Goal: Task Accomplishment & Management: Manage account settings

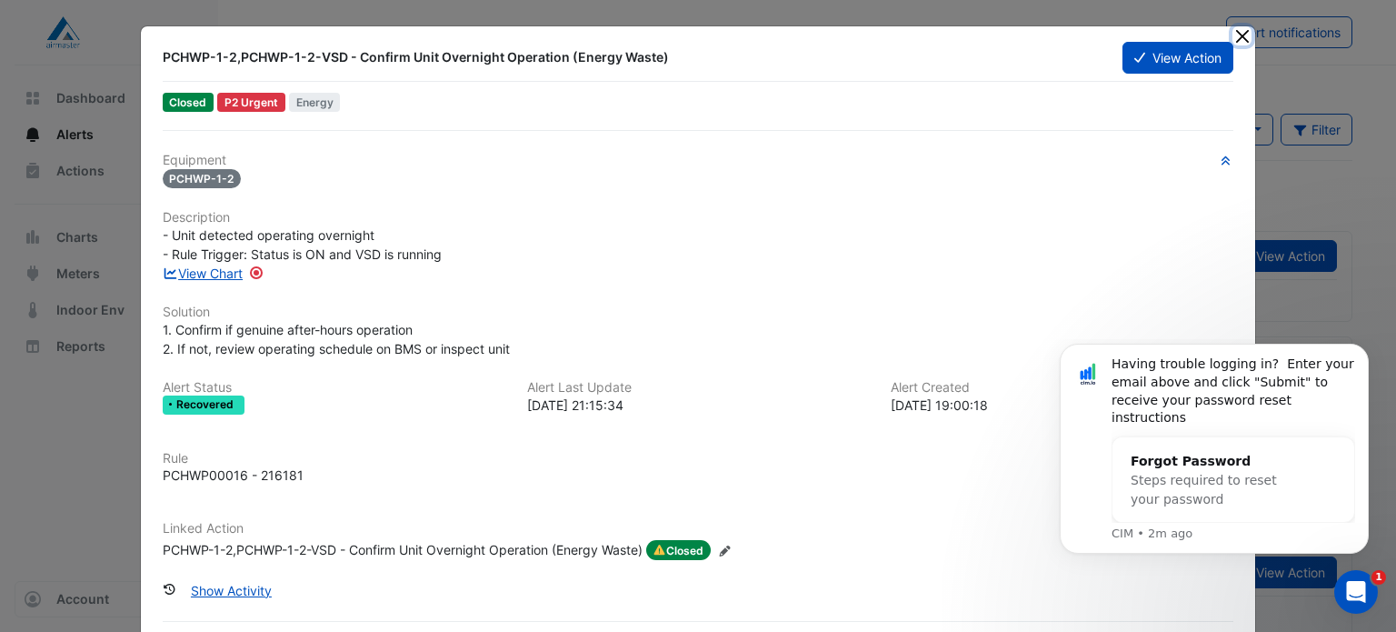
click at [1234, 35] on button "Close" at bounding box center [1242, 35] width 19 height 19
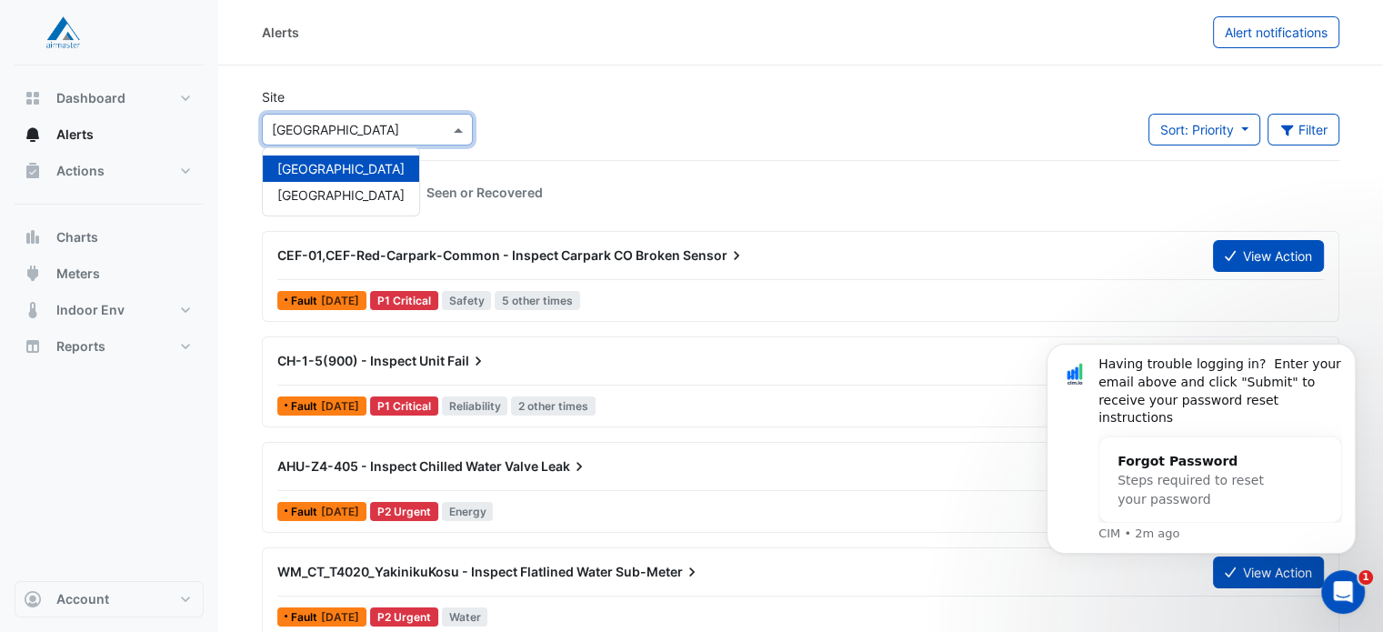
click at [455, 125] on span at bounding box center [460, 129] width 23 height 19
click at [327, 202] on span "[GEOGRAPHIC_DATA]" at bounding box center [340, 194] width 127 height 15
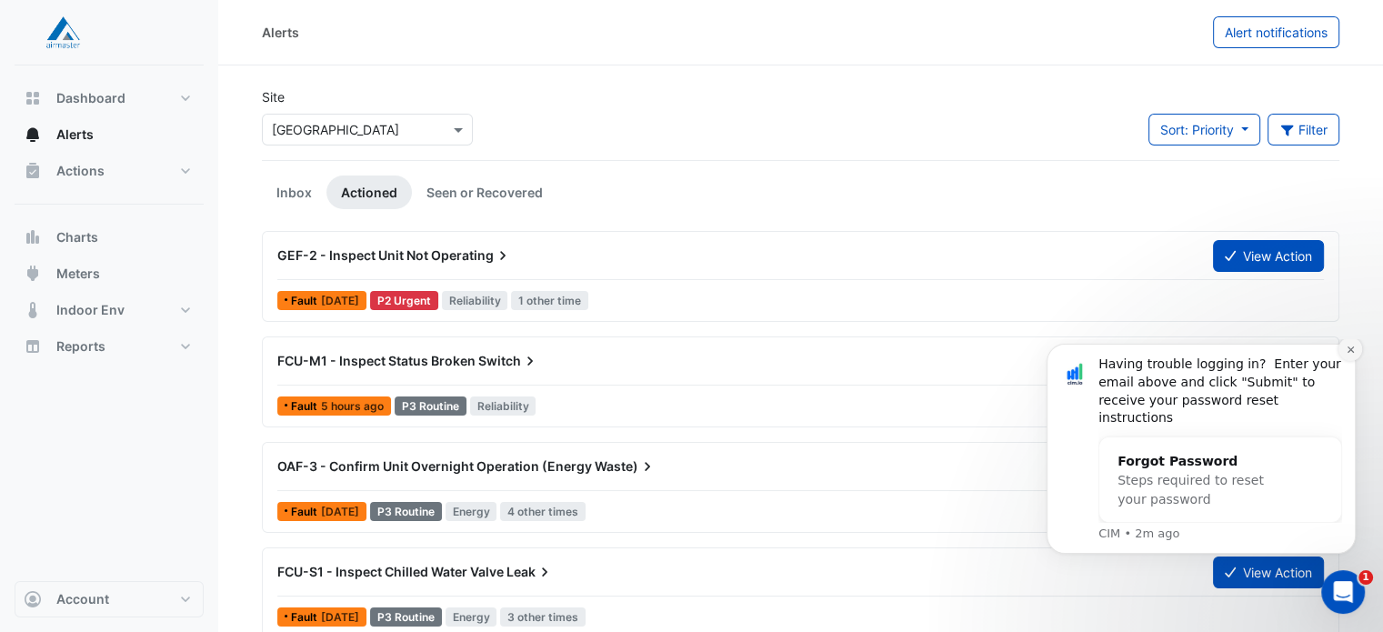
click at [1348, 353] on icon "Dismiss notification" at bounding box center [1349, 349] width 6 height 6
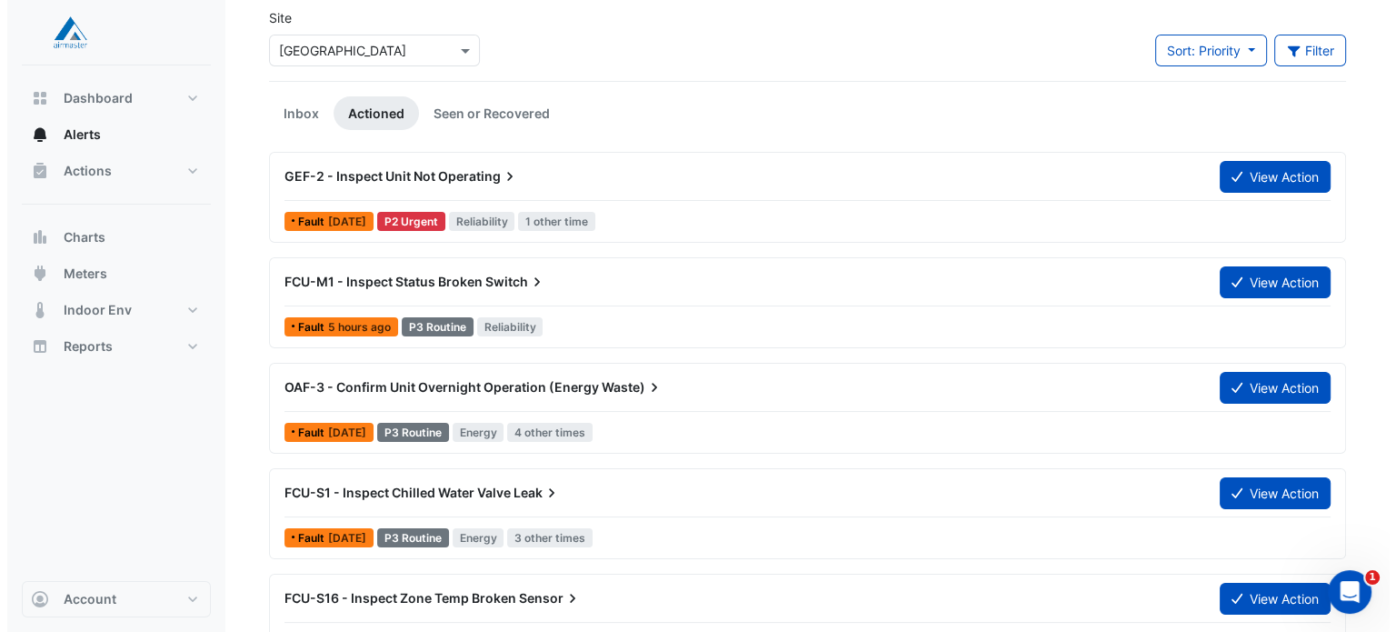
scroll to position [22, 0]
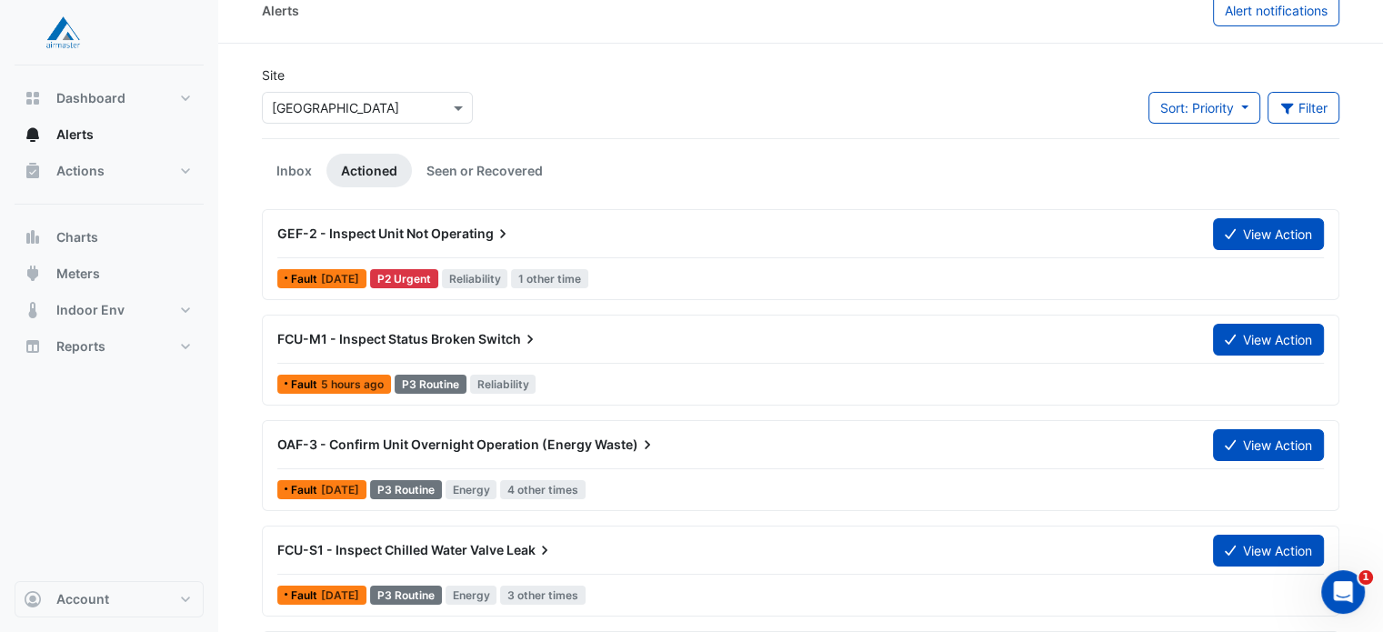
click at [494, 231] on icon at bounding box center [503, 234] width 18 height 18
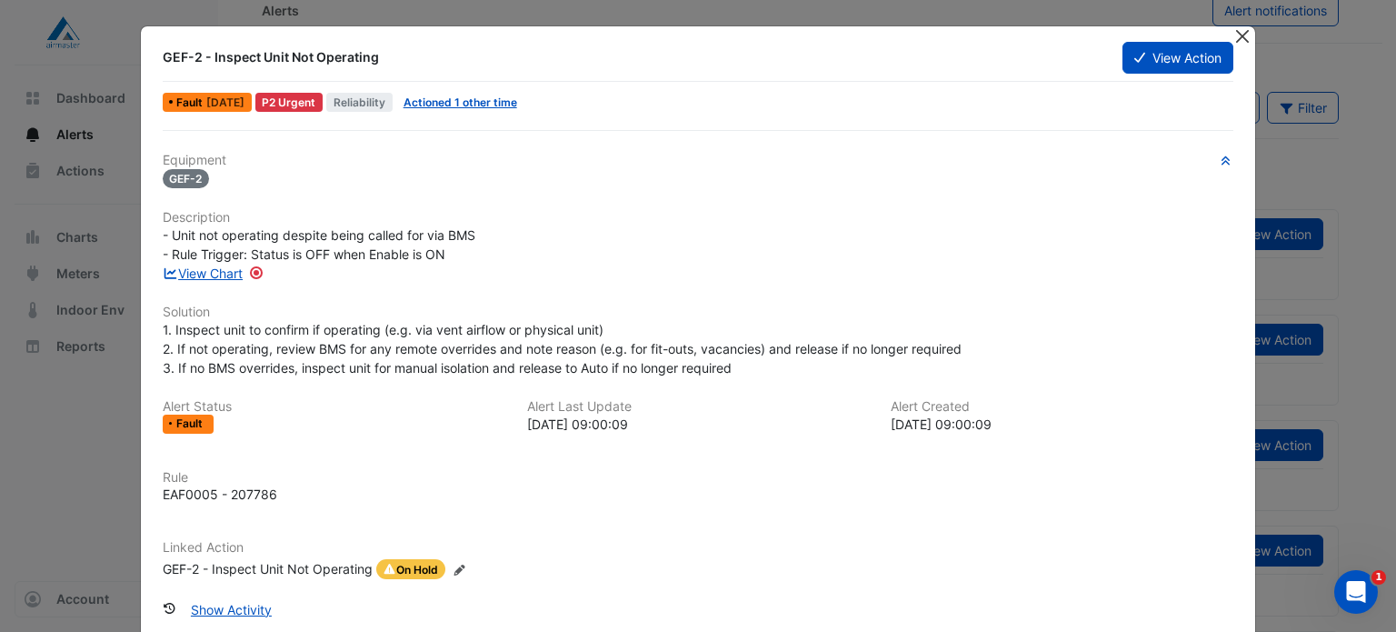
click at [1235, 38] on button "Close" at bounding box center [1242, 35] width 19 height 19
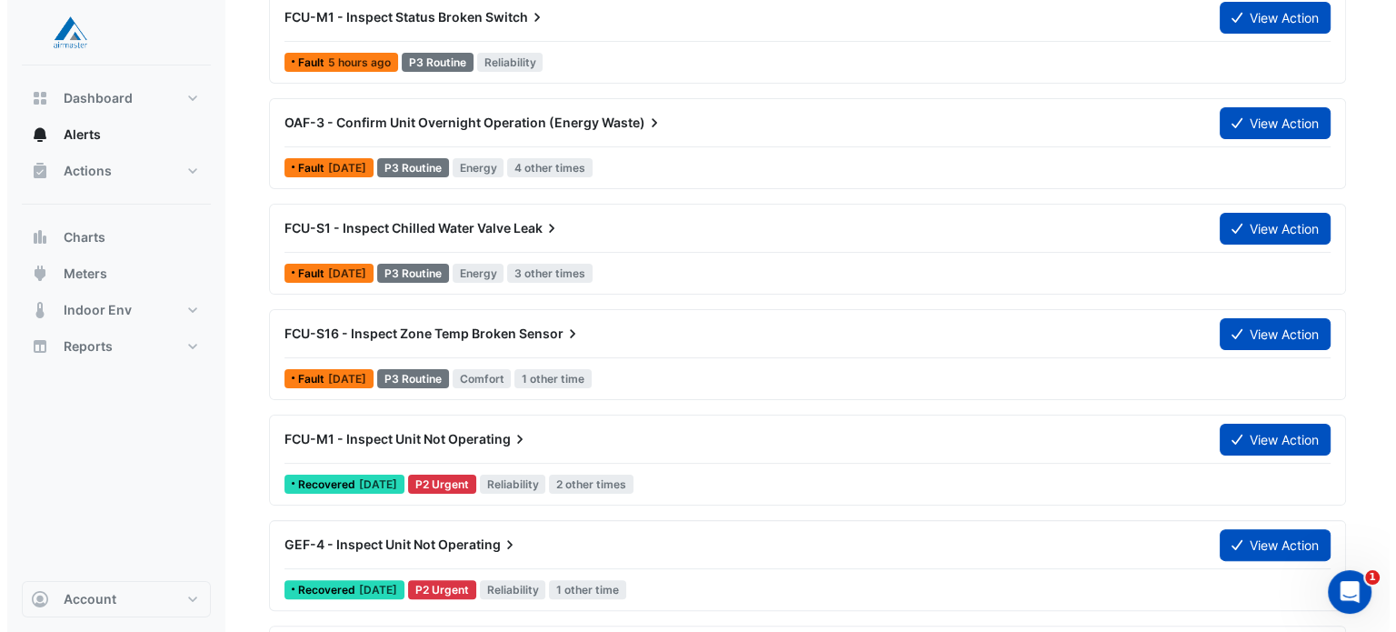
scroll to position [338, 0]
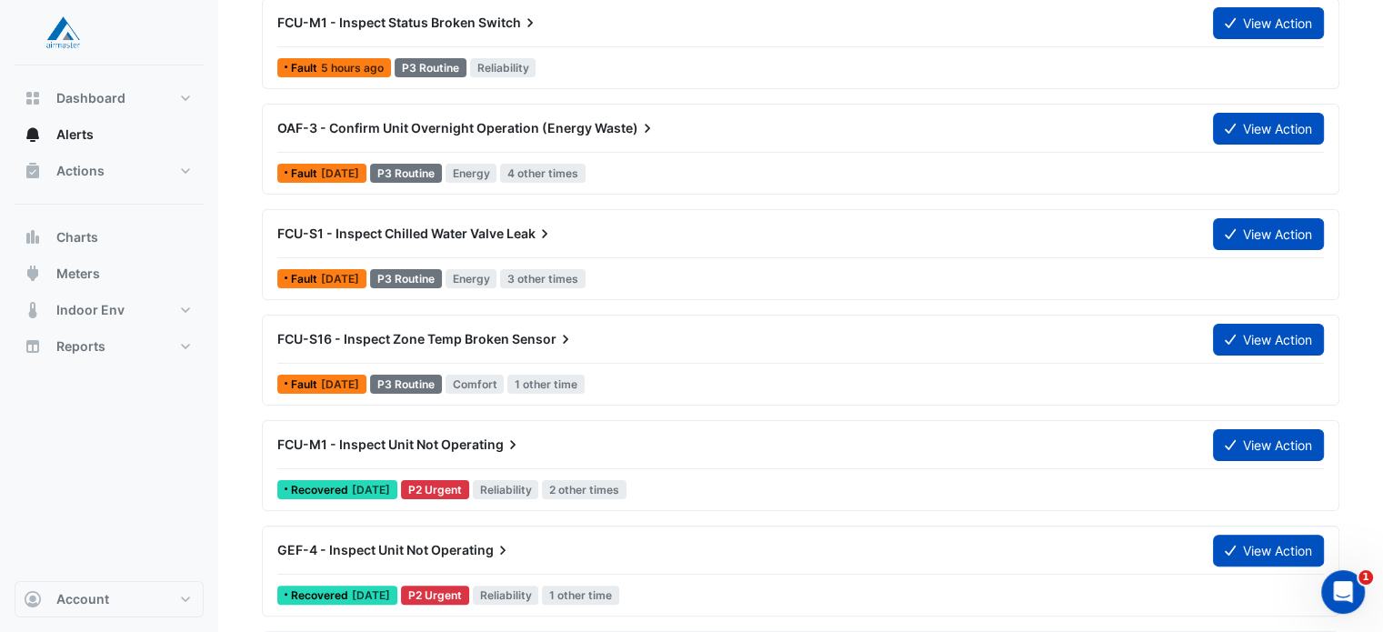
click at [571, 125] on span "OAF-3 - Confirm Unit Overnight Operation (Energy" at bounding box center [434, 127] width 315 height 15
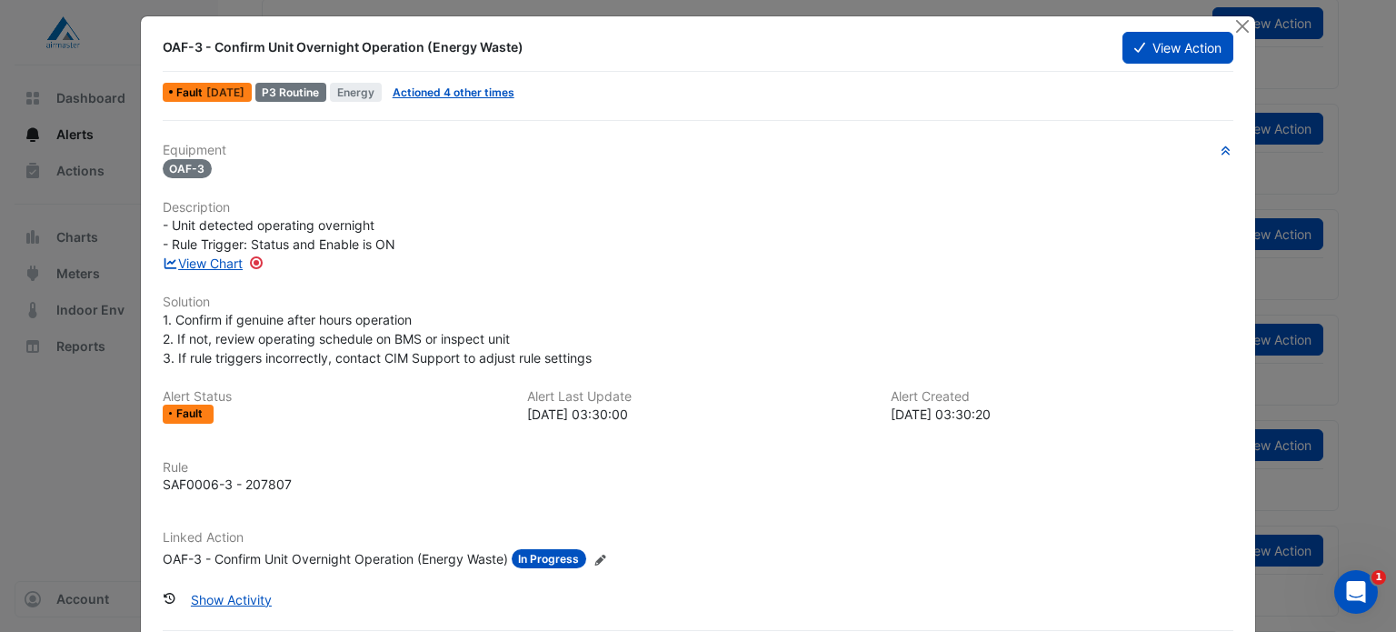
scroll to position [11, 0]
click at [225, 265] on link "View Chart" at bounding box center [203, 262] width 81 height 15
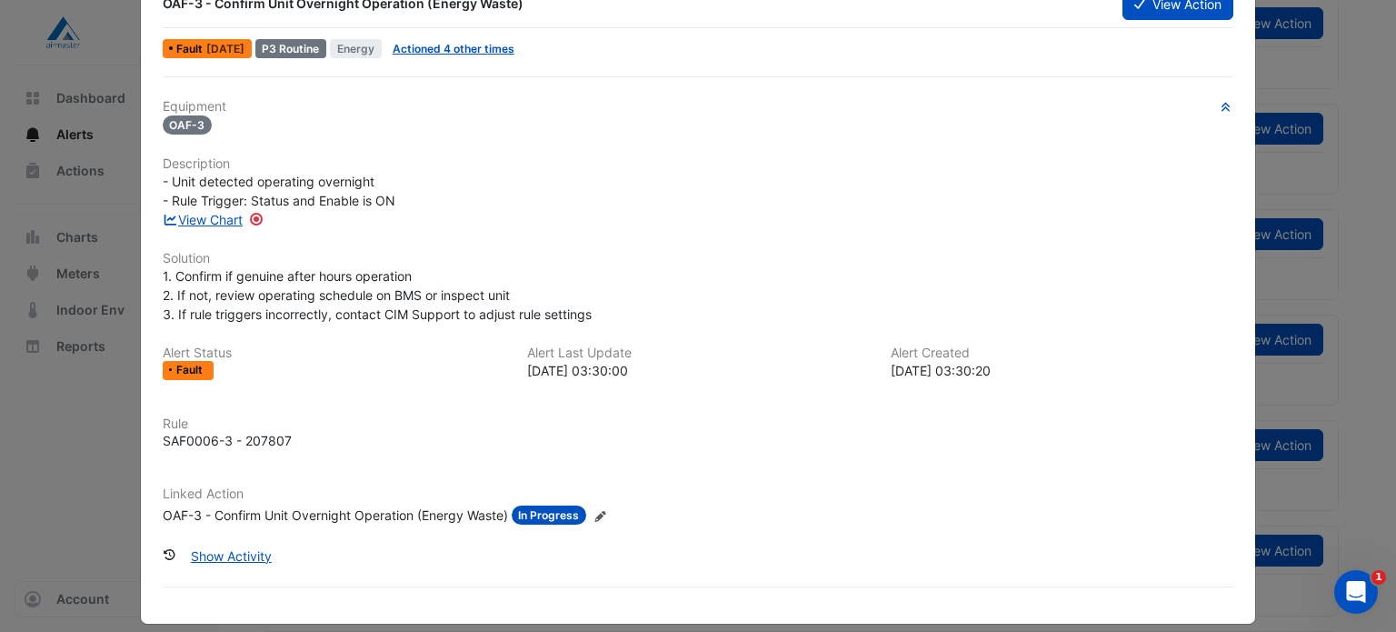
scroll to position [68, 0]
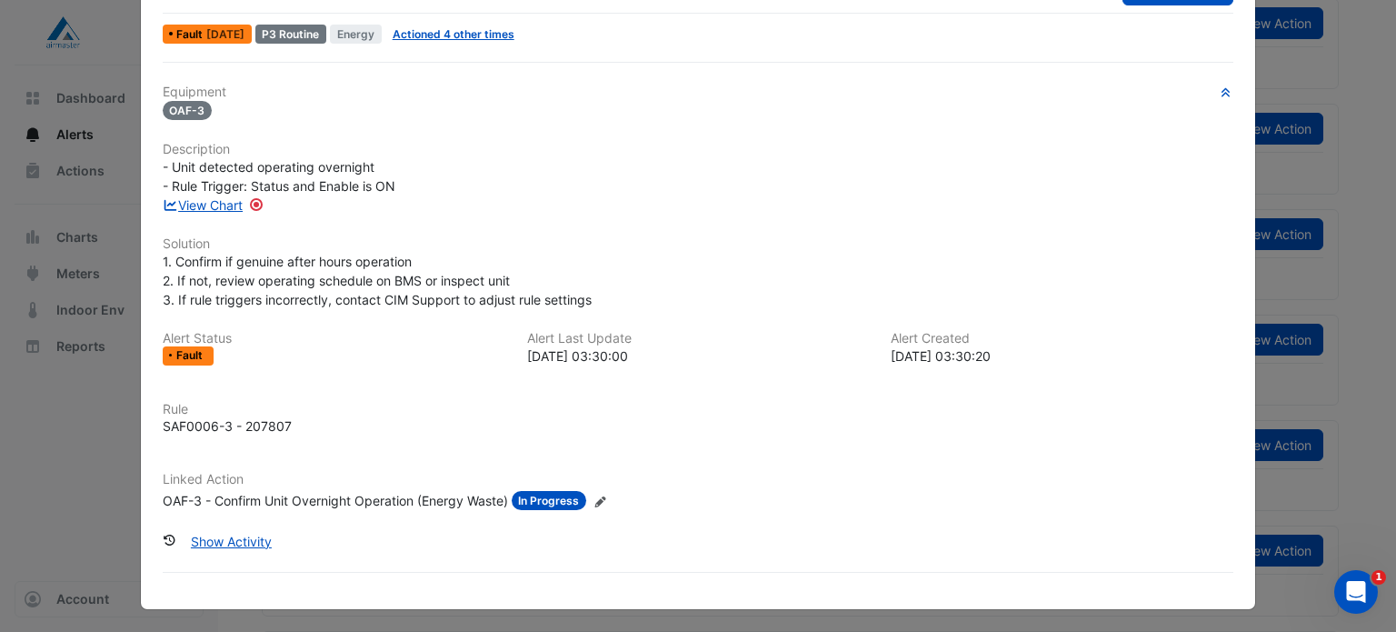
click at [1287, 166] on ngb-modal-window "OAF-3 - Confirm Unit Overnight Operation (Energy Waste) View Action Fault 1 wee…" at bounding box center [698, 316] width 1396 height 632
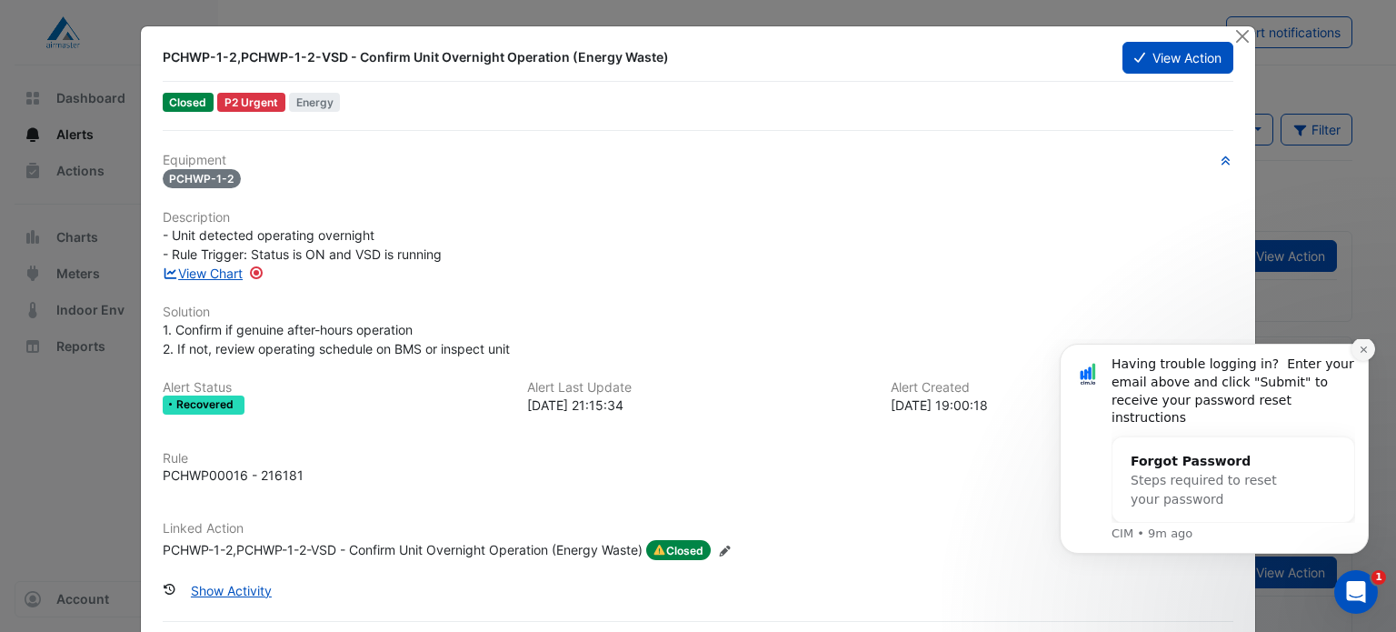
click at [1359, 355] on icon "Dismiss notification" at bounding box center [1364, 350] width 10 height 10
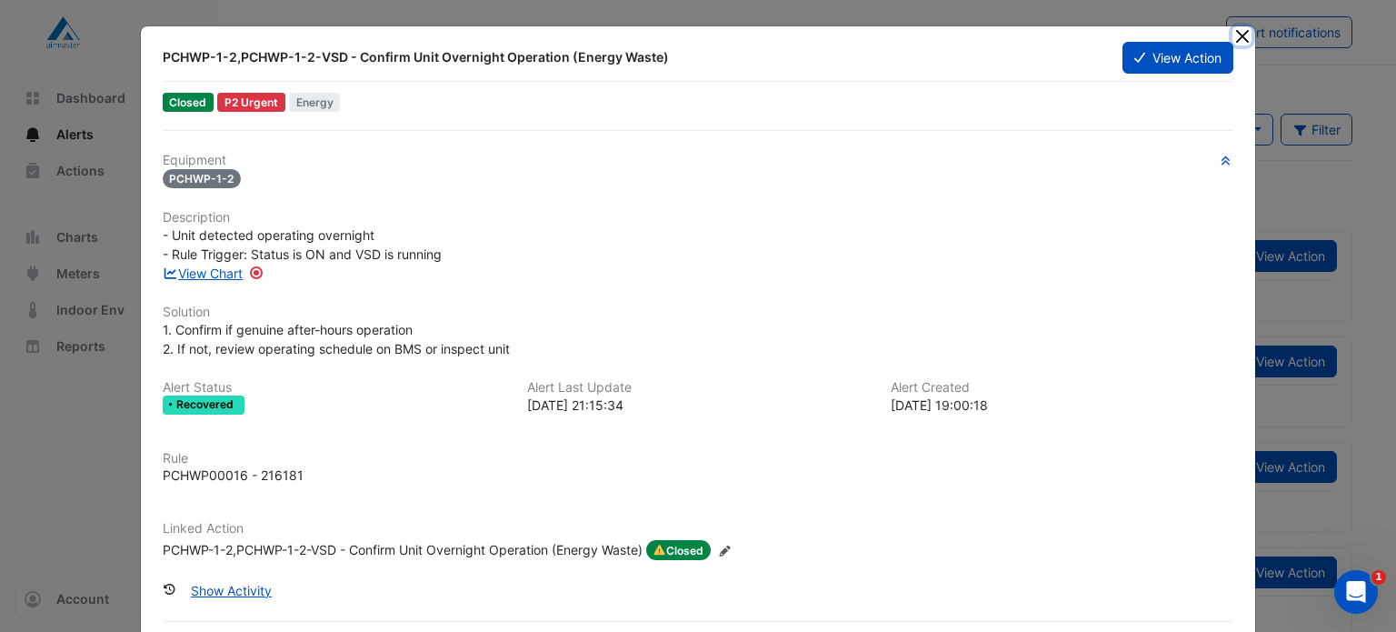
click at [1239, 38] on button "Close" at bounding box center [1242, 35] width 19 height 19
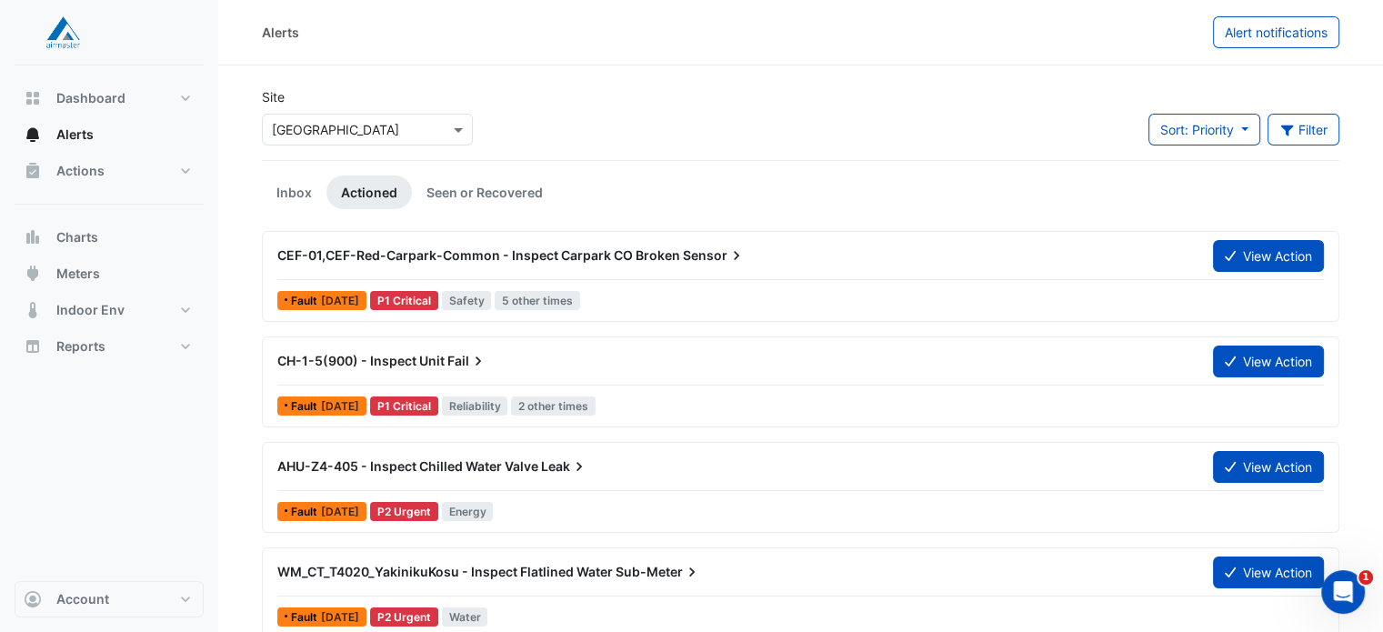
click at [456, 115] on div "× Castle Towers" at bounding box center [367, 130] width 211 height 32
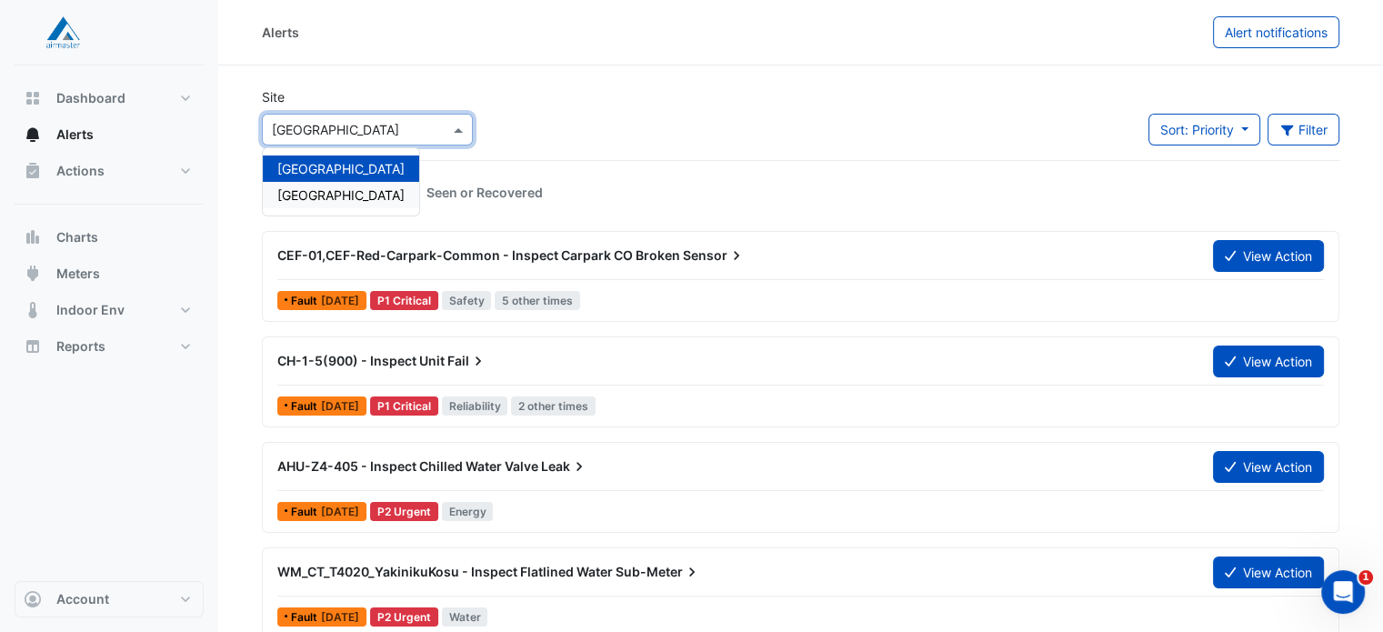
click at [316, 199] on span "[GEOGRAPHIC_DATA]" at bounding box center [340, 194] width 127 height 15
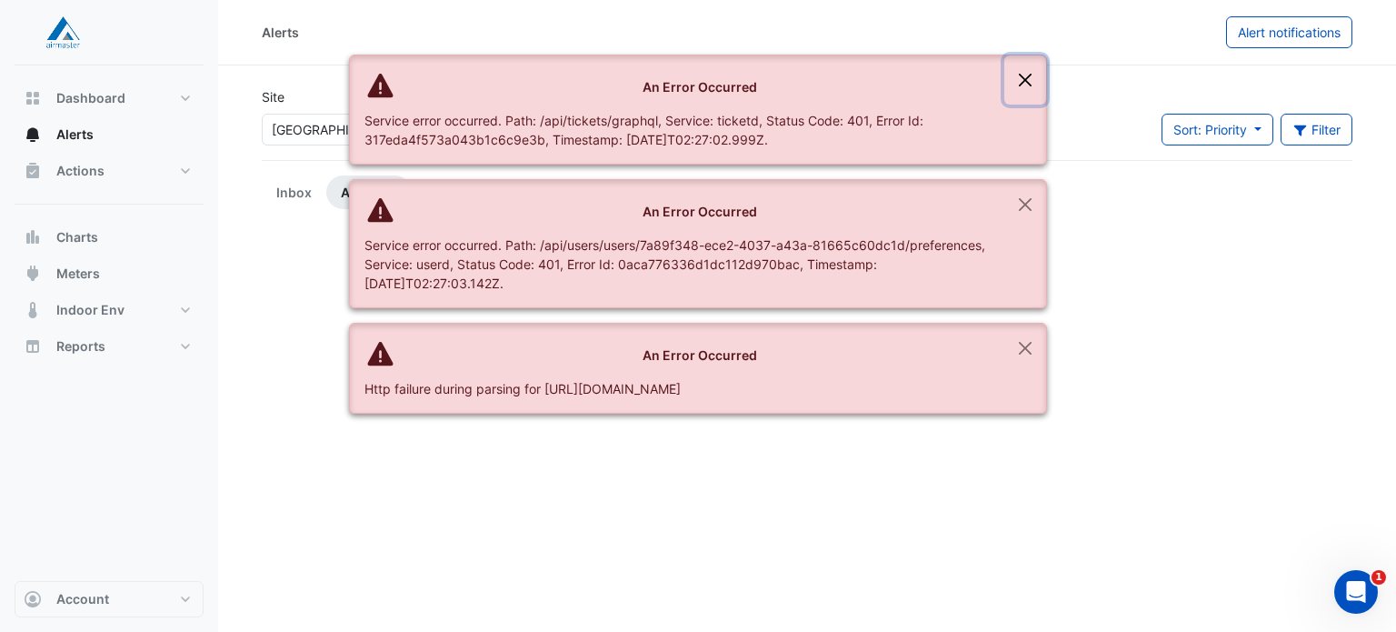
click at [1015, 75] on button "Close" at bounding box center [1026, 79] width 42 height 49
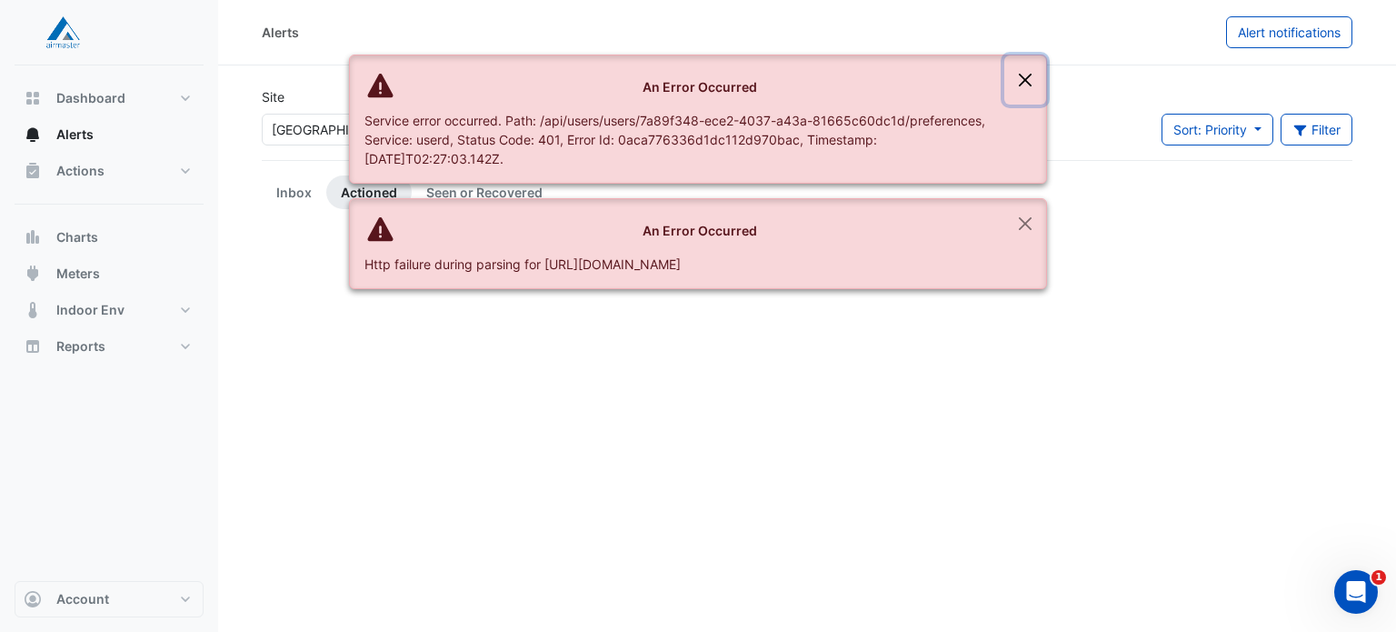
click at [1015, 75] on button "Close" at bounding box center [1026, 79] width 42 height 49
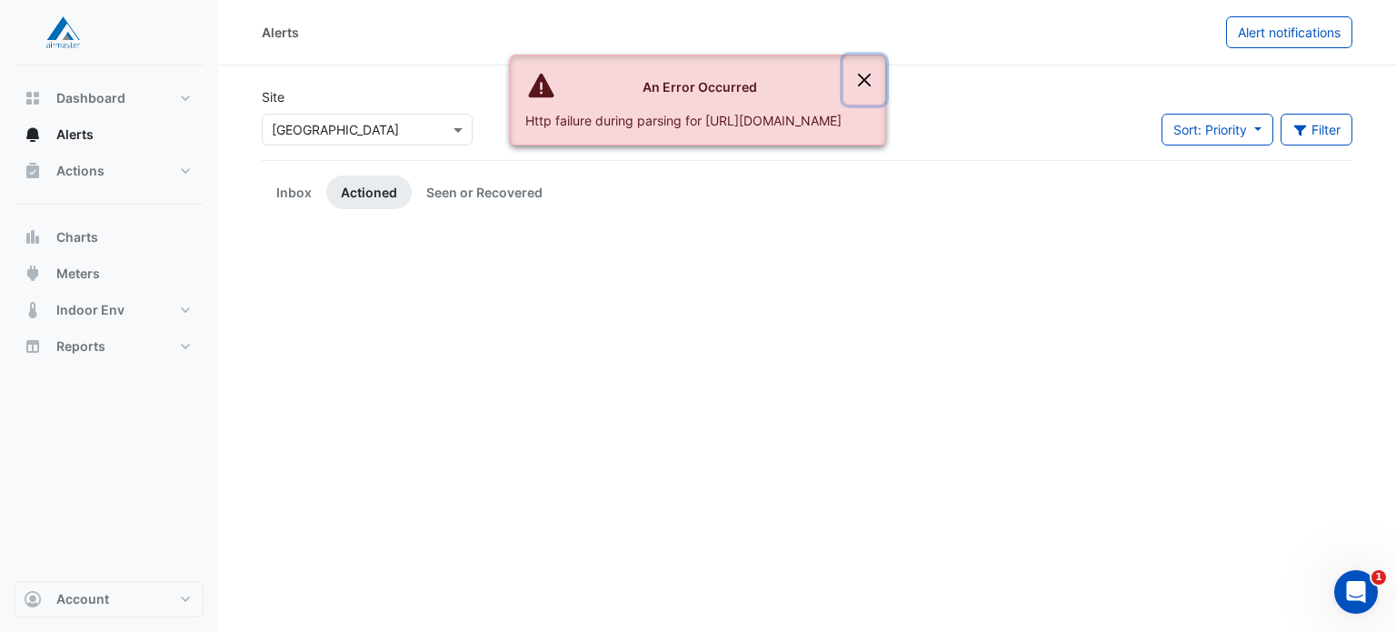
click at [885, 75] on button "Close" at bounding box center [865, 79] width 42 height 49
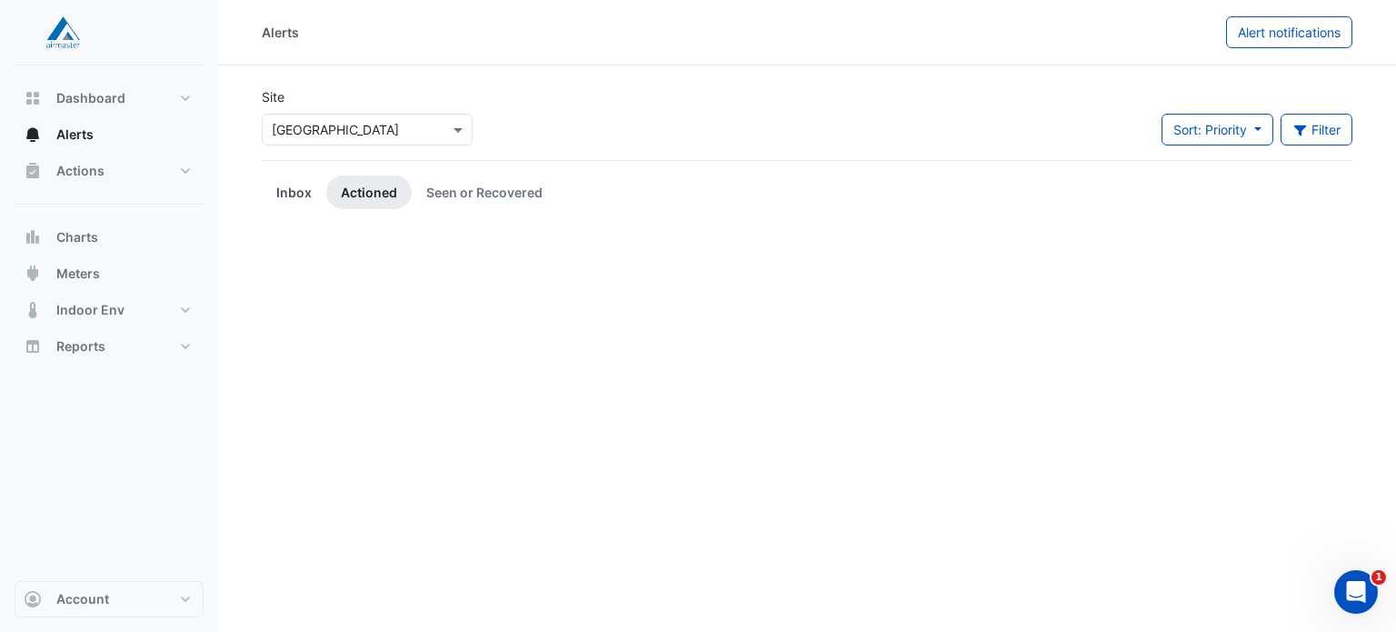
click at [295, 192] on link "Inbox" at bounding box center [294, 192] width 65 height 34
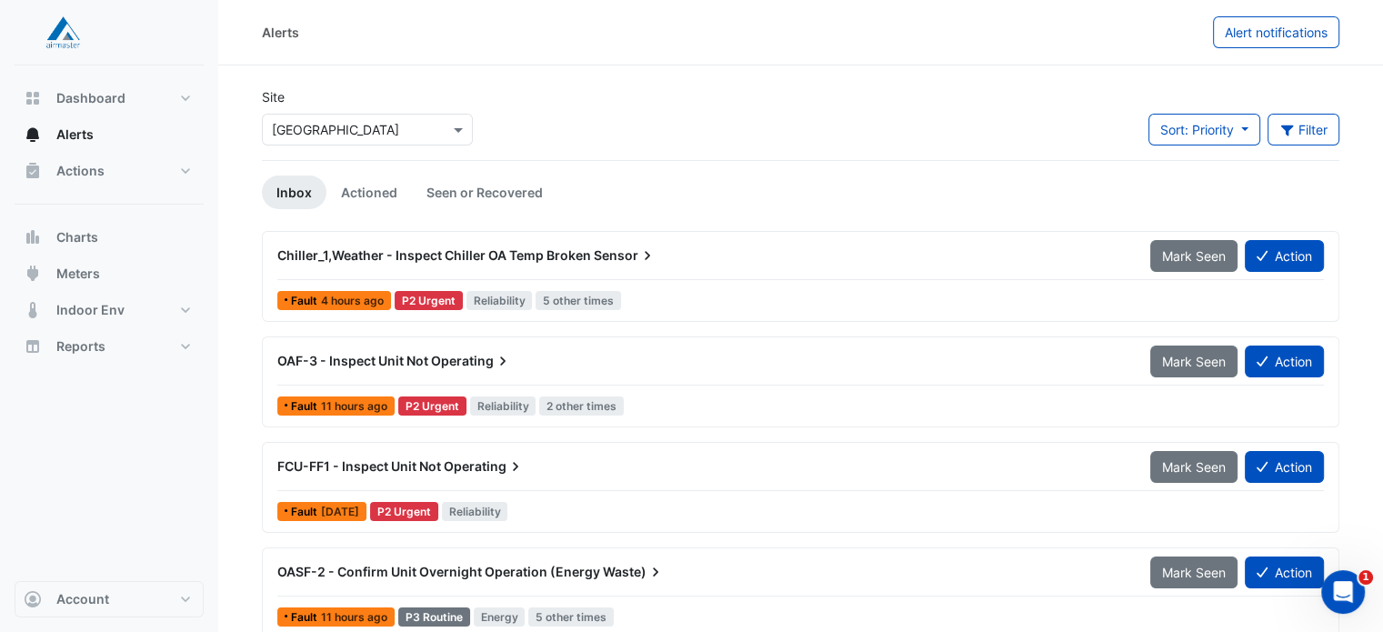
scroll to position [124, 0]
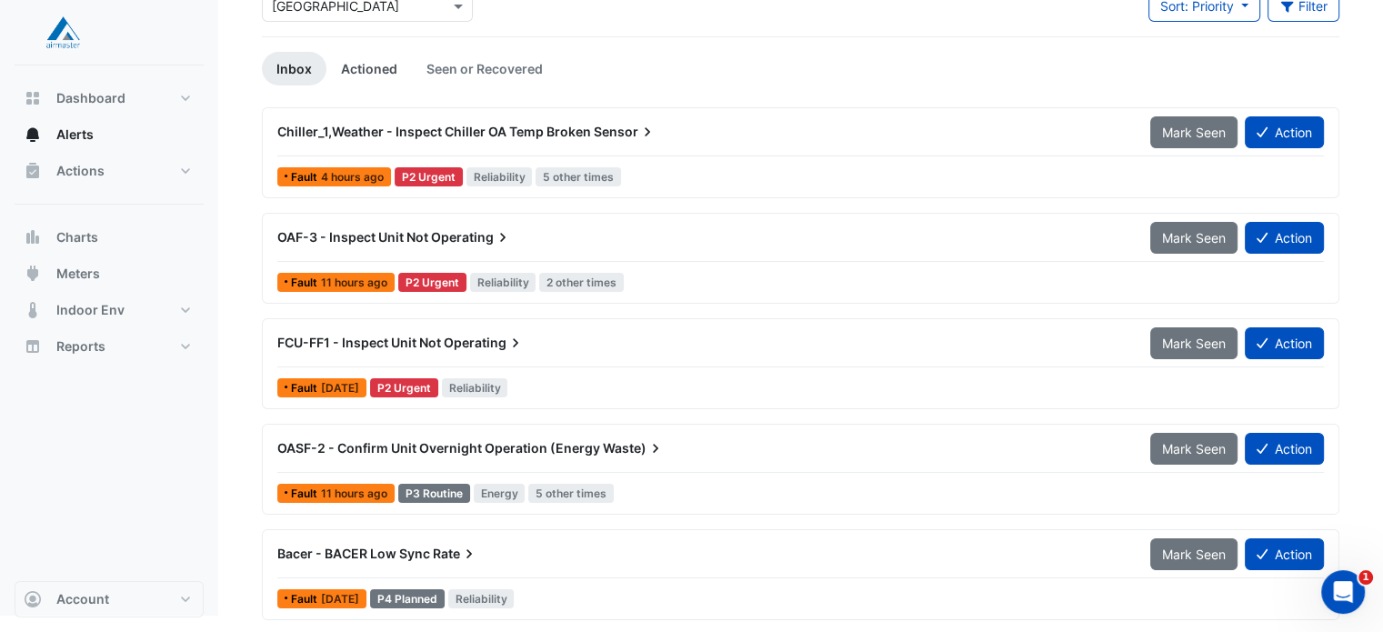
click at [374, 72] on link "Actioned" at bounding box center [368, 69] width 85 height 34
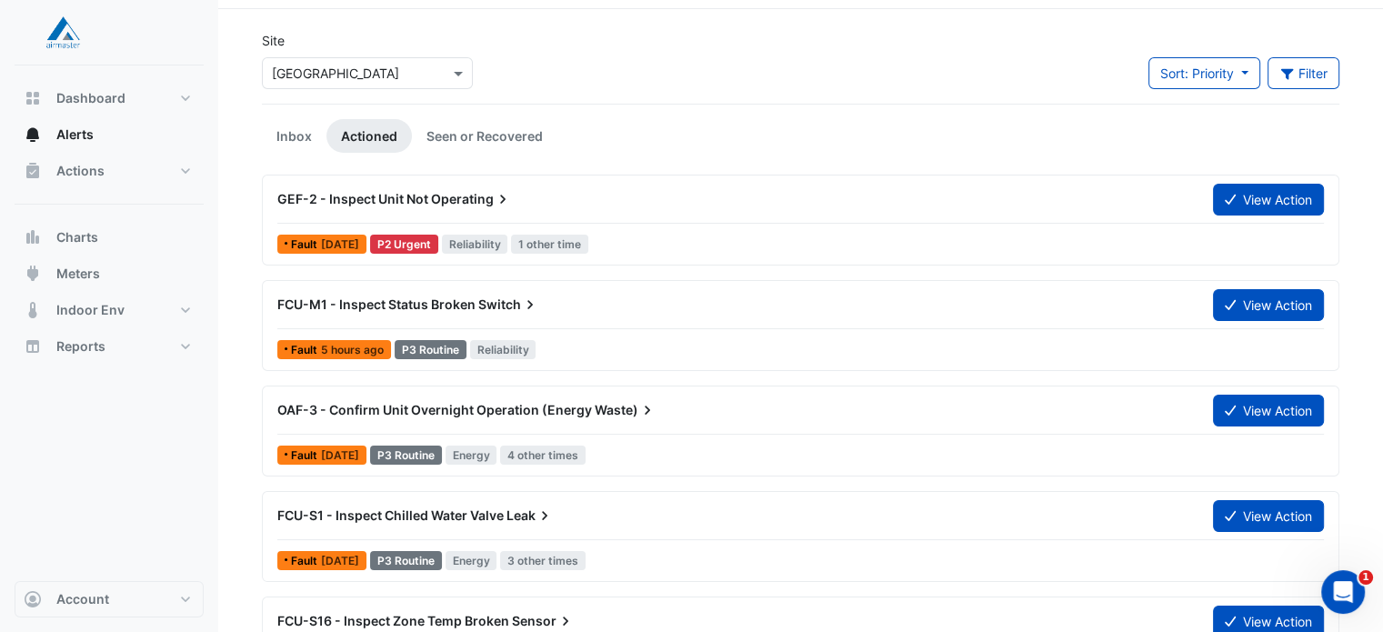
scroll to position [0, 0]
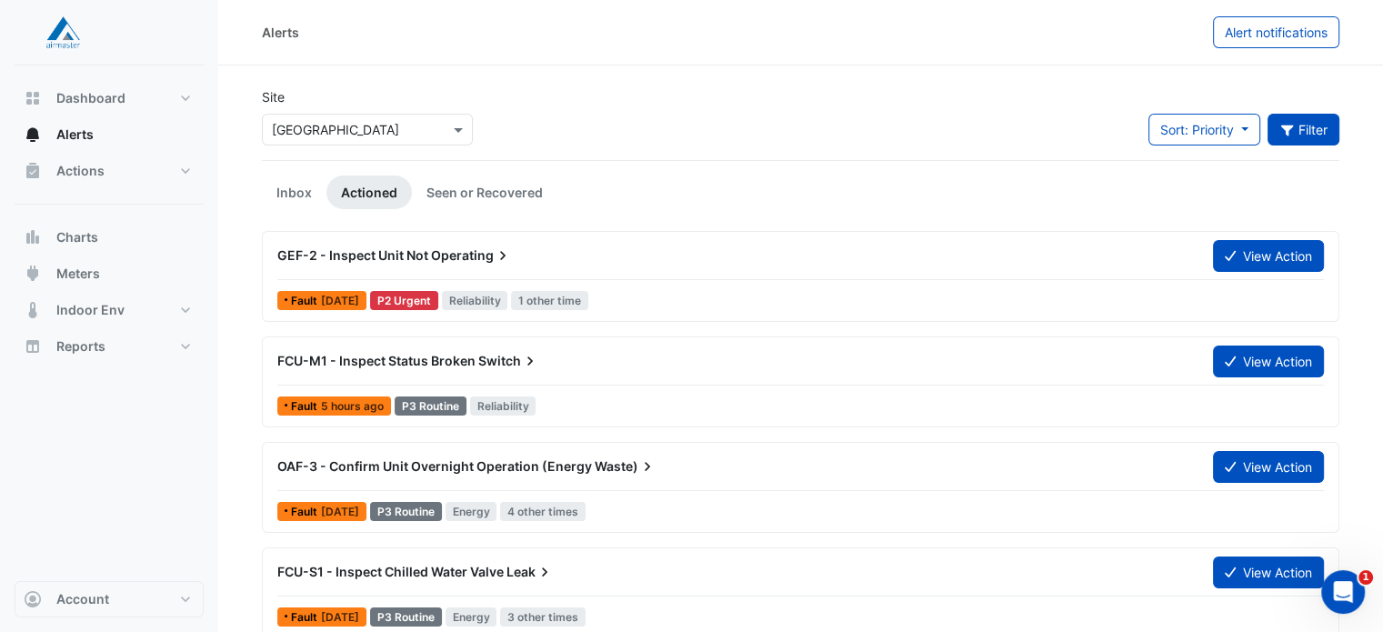
click at [1287, 134] on icon "button" at bounding box center [1287, 130] width 16 height 13
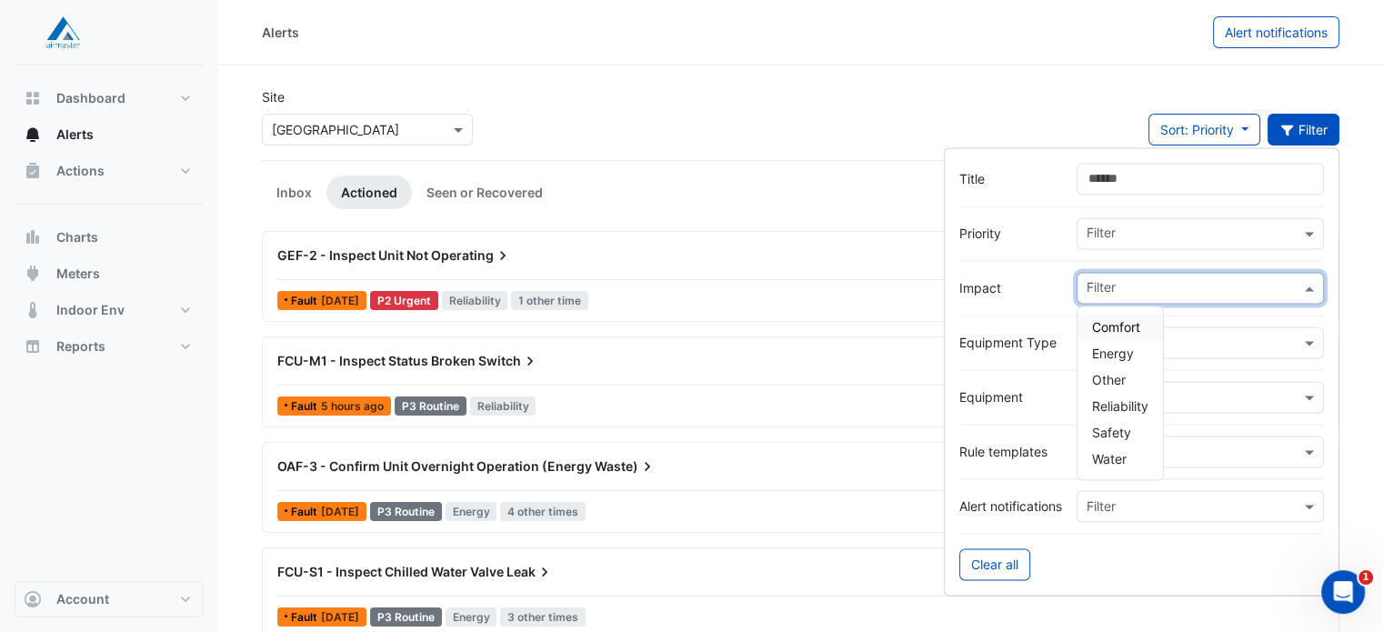
click at [1142, 284] on input "text" at bounding box center [1193, 289] width 214 height 19
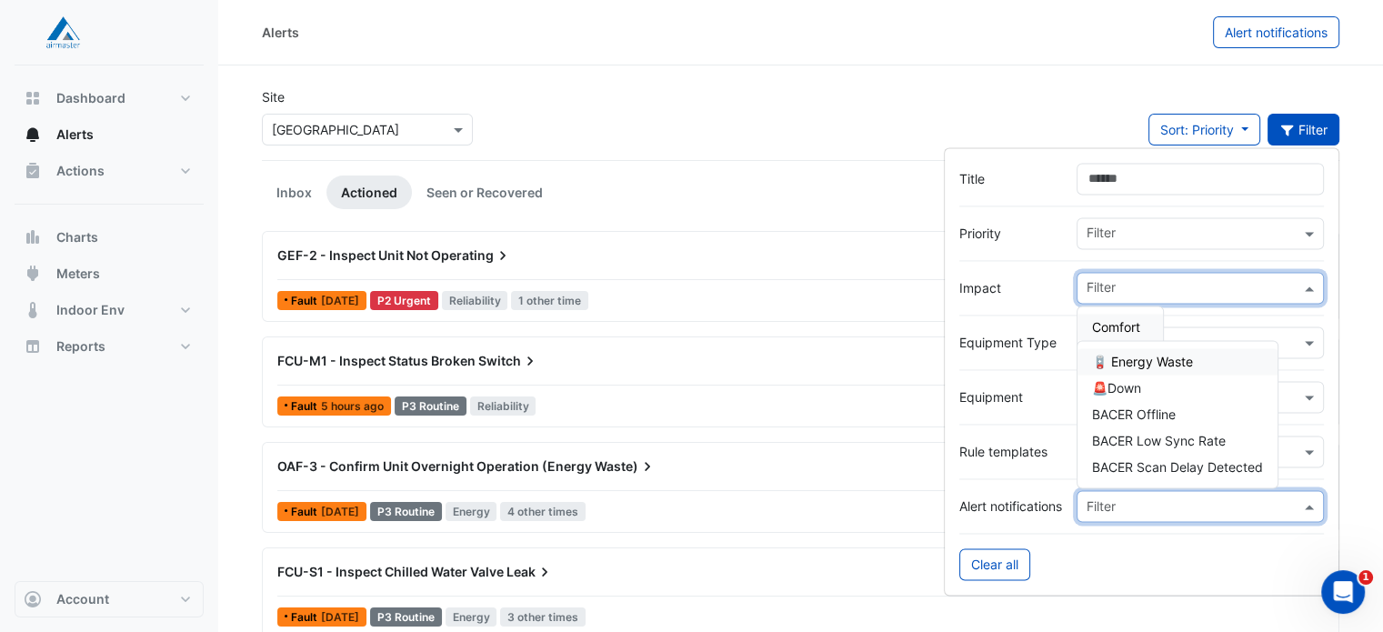
click at [1240, 504] on input "text" at bounding box center [1181, 506] width 191 height 19
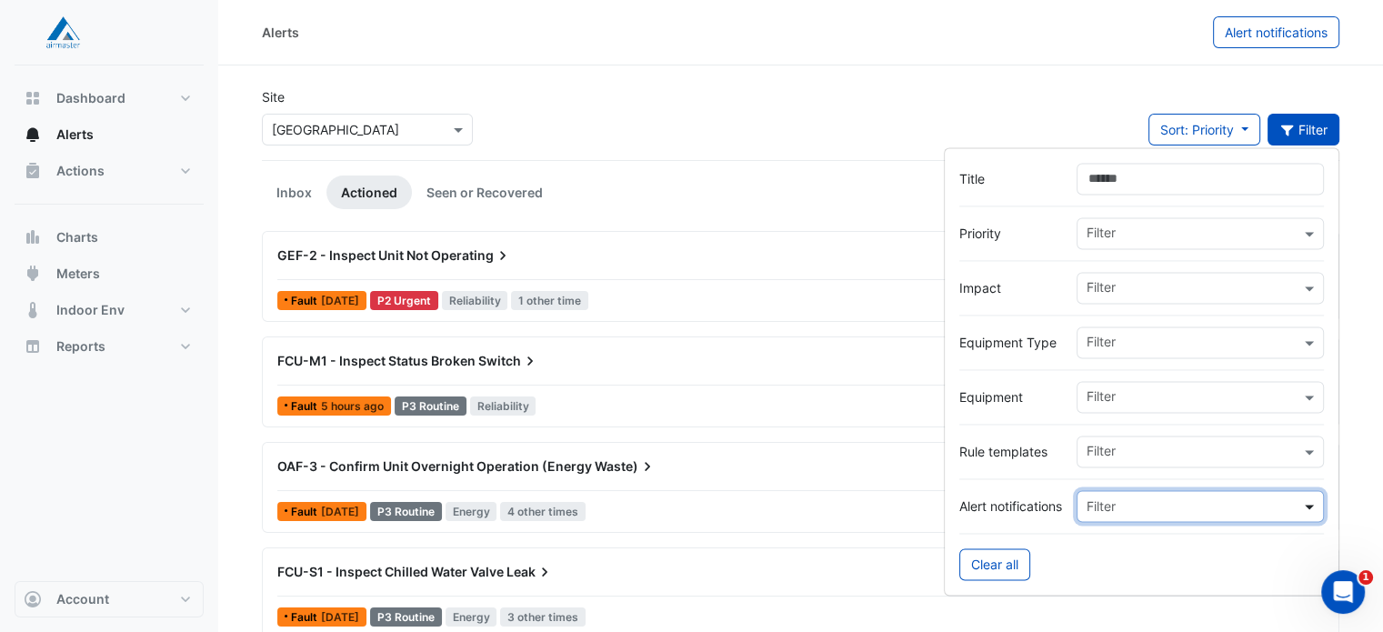
click at [1310, 508] on span at bounding box center [1311, 505] width 23 height 19
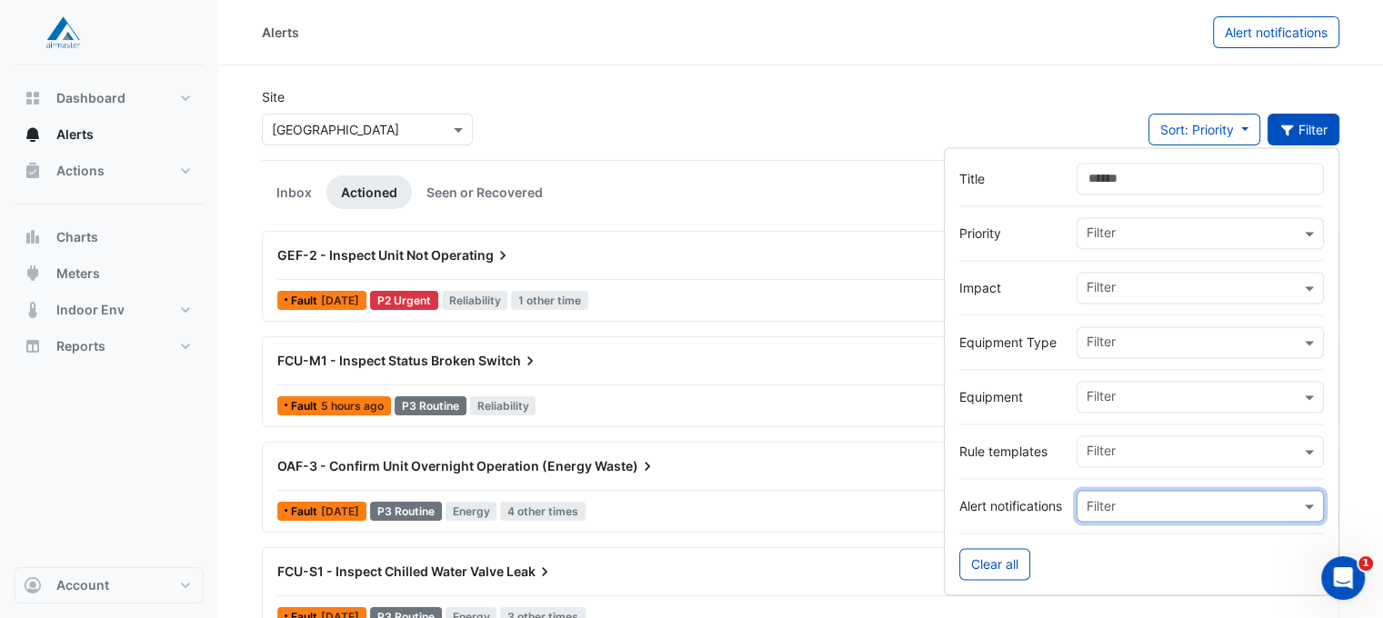
click at [1296, 444] on input "text" at bounding box center [1193, 453] width 214 height 19
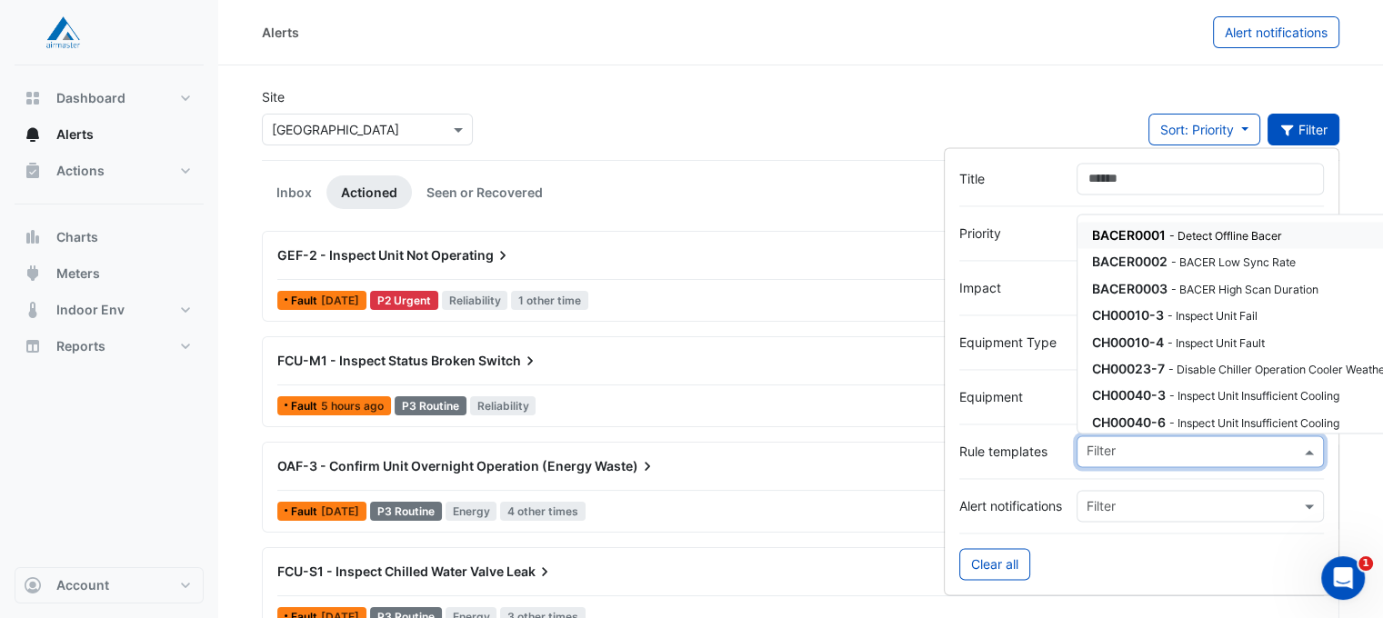
click at [1296, 444] on input "text" at bounding box center [1193, 453] width 214 height 19
click at [1106, 163] on input "Title" at bounding box center [1199, 179] width 247 height 32
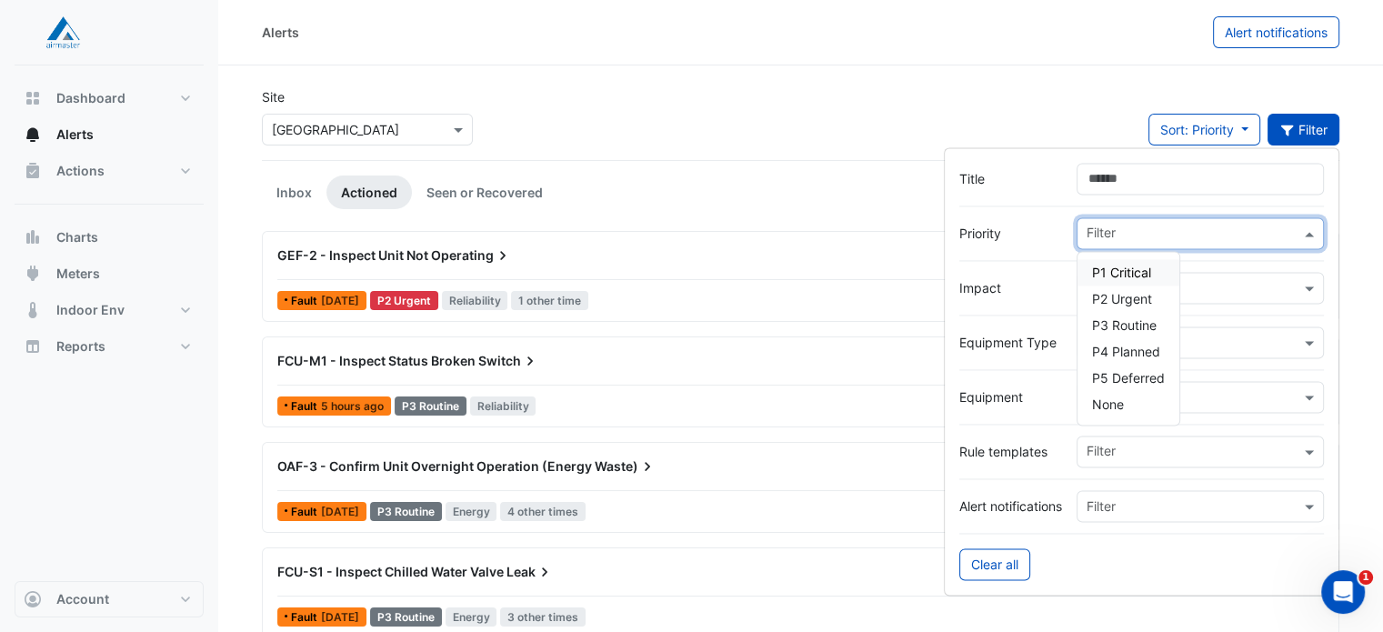
click at [1140, 218] on div "Filter" at bounding box center [1199, 233] width 247 height 32
click at [1040, 264] on div at bounding box center [1141, 260] width 365 height 23
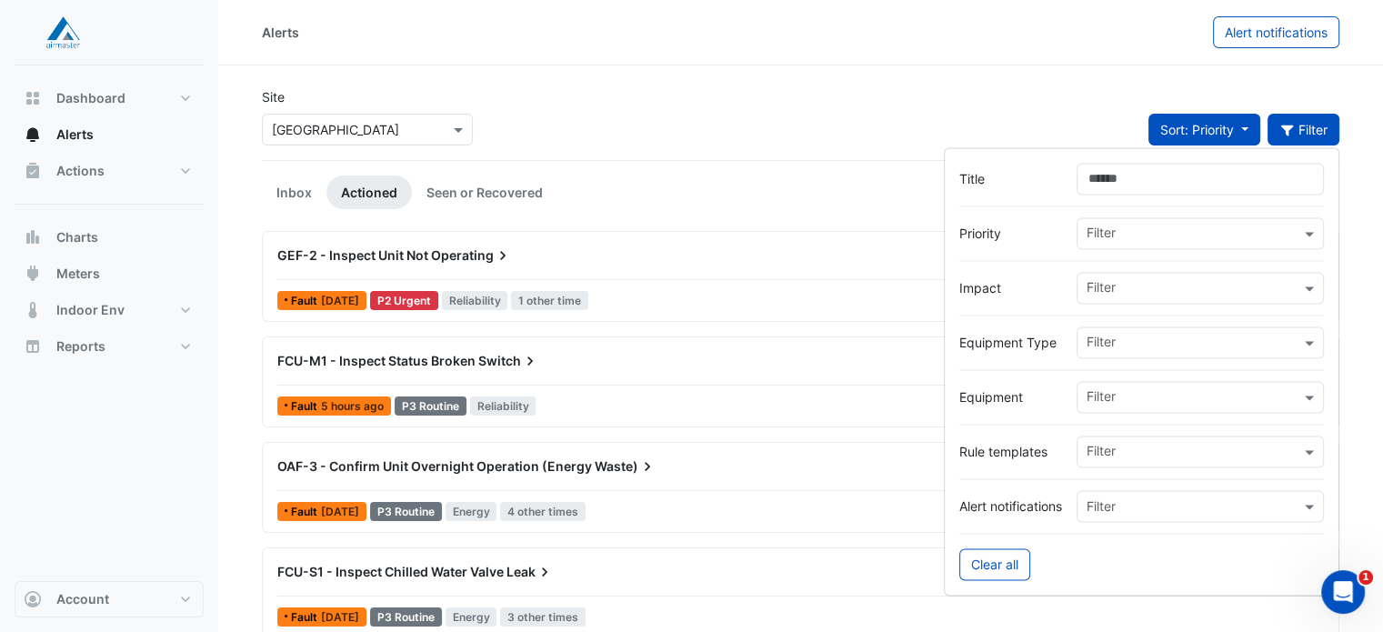
click at [1242, 130] on button "Sort: Priority" at bounding box center [1204, 130] width 112 height 32
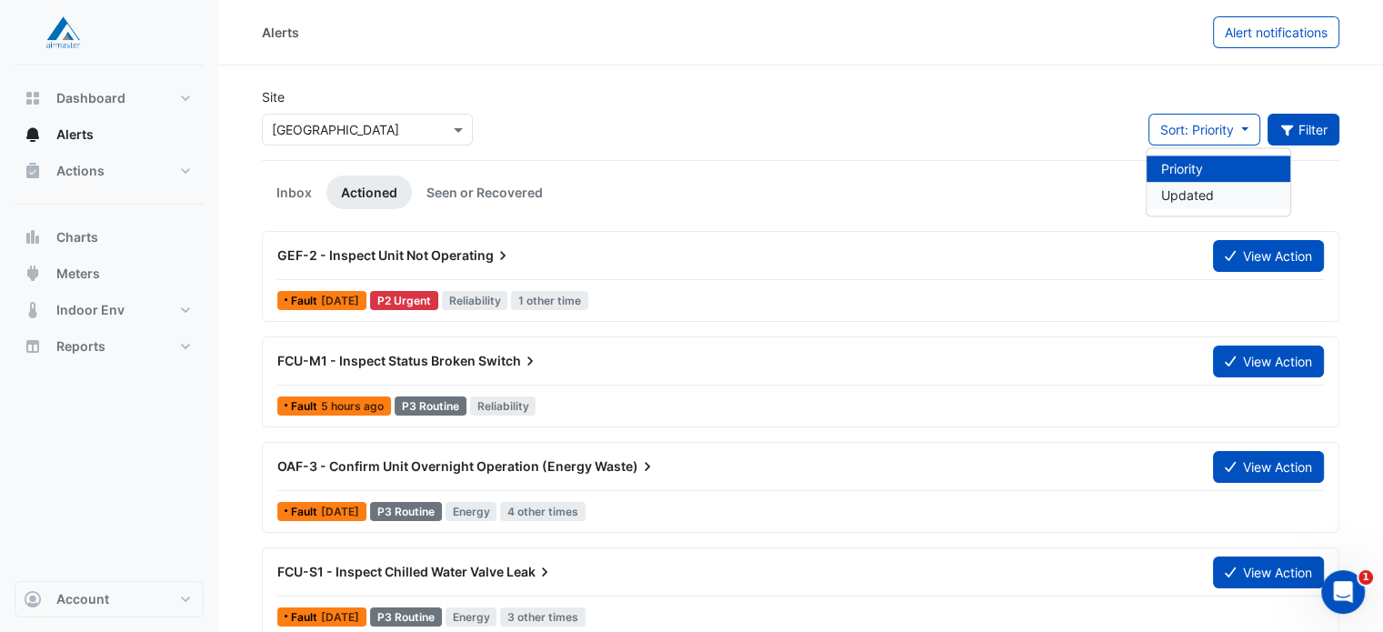
click at [1195, 192] on li "Updated" at bounding box center [1218, 195] width 144 height 26
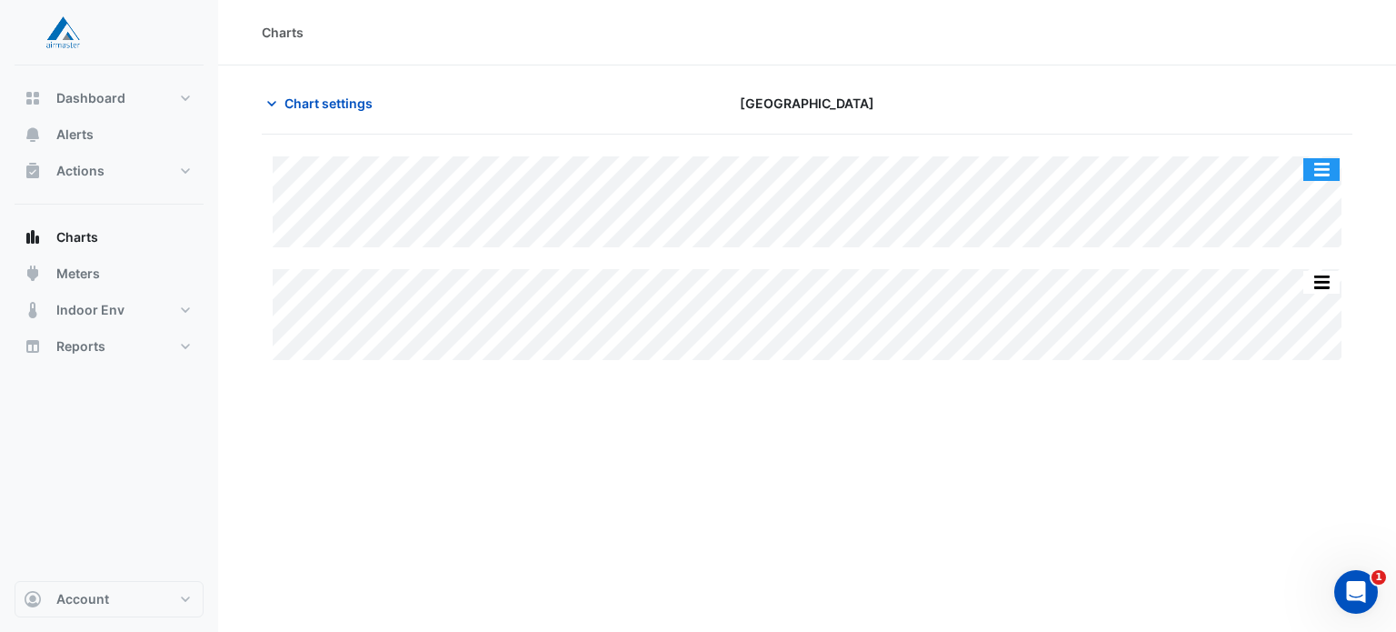
click at [1330, 163] on button "button" at bounding box center [1322, 169] width 36 height 23
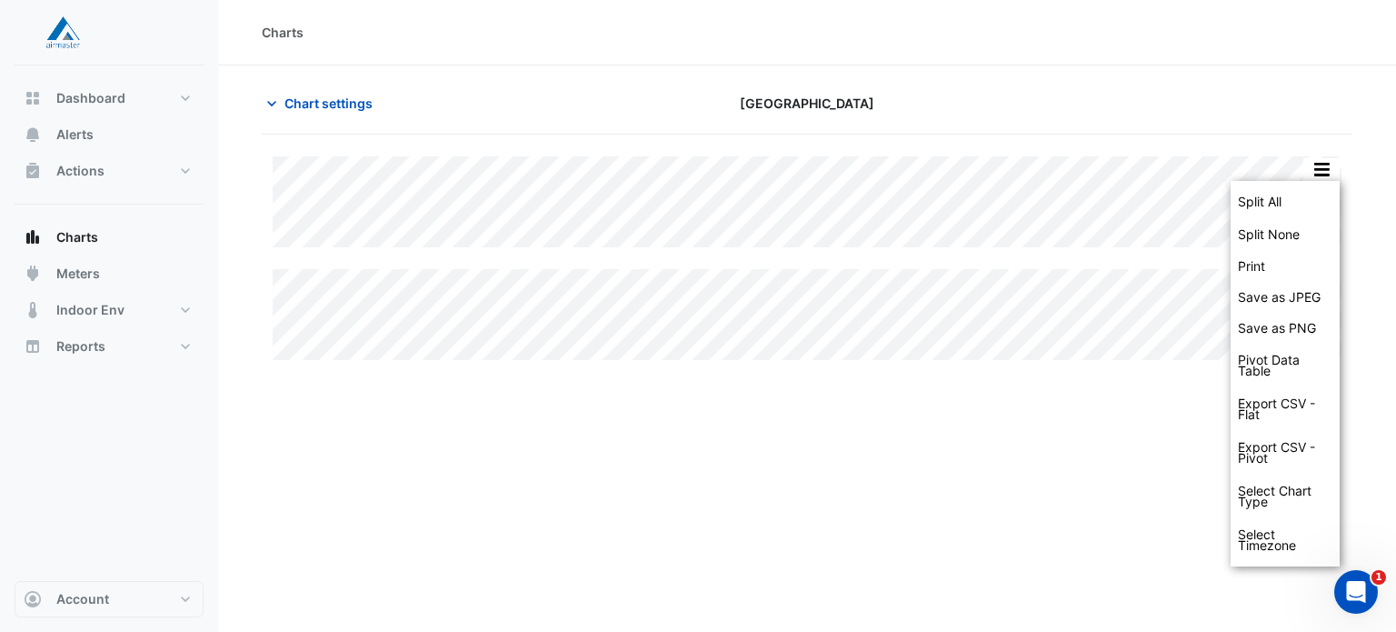
click at [1173, 406] on div "Charts Chart settings [GEOGRAPHIC_DATA] Split All Split None Print Save as JPEG…" at bounding box center [807, 316] width 1178 height 632
